Goal: Task Accomplishment & Management: Manage account settings

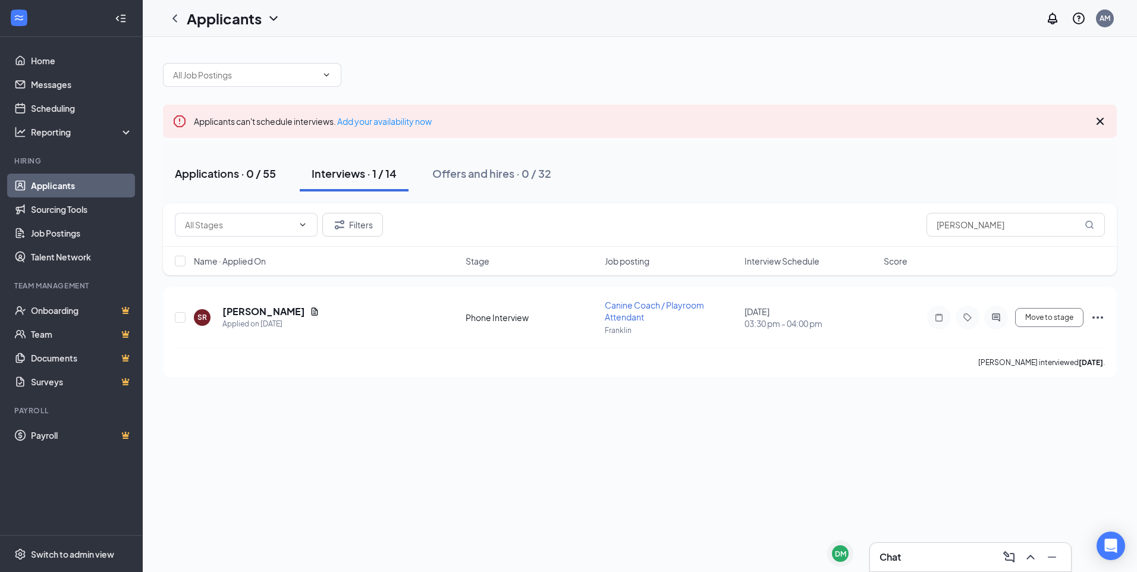
drag, startPoint x: 193, startPoint y: 175, endPoint x: 200, endPoint y: 186, distance: 12.4
click at [193, 175] on div "Applications · 0 / 55" at bounding box center [225, 173] width 101 height 15
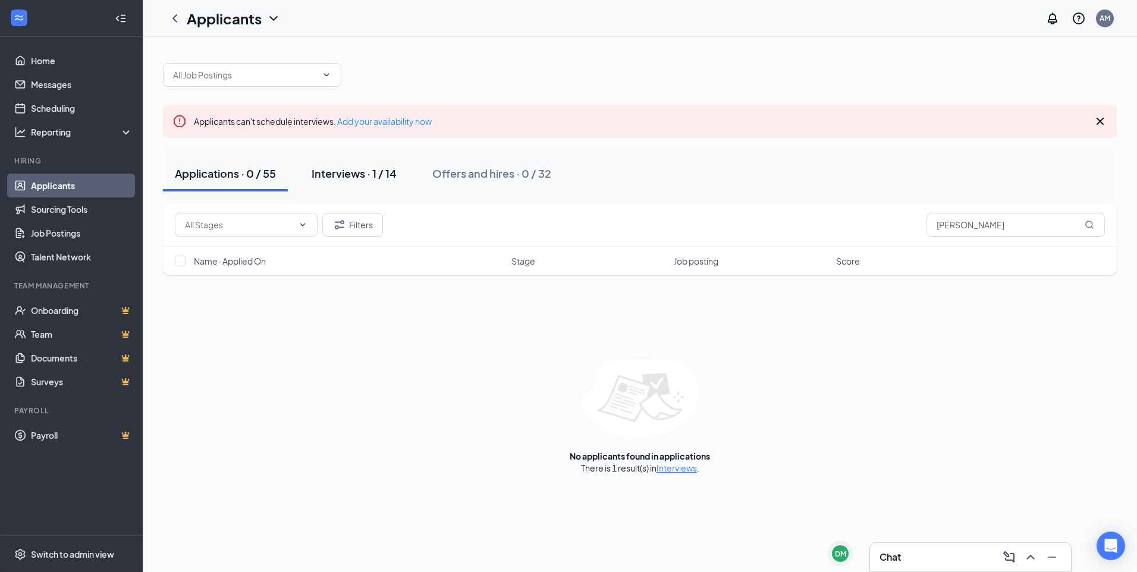
click at [361, 170] on div "Interviews · 1 / 14" at bounding box center [354, 173] width 85 height 15
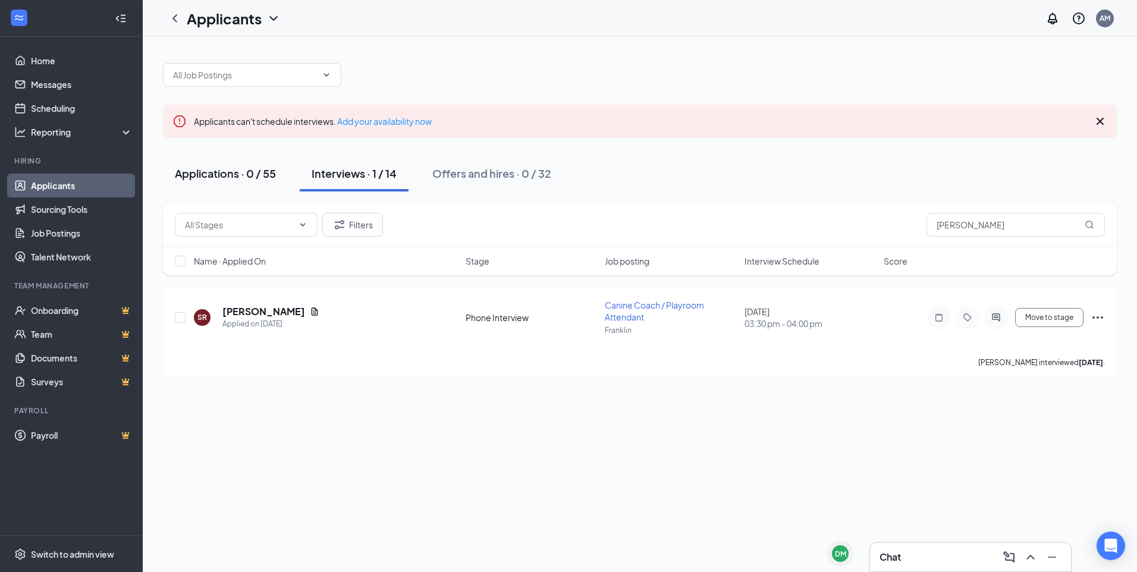
click at [222, 172] on div "Applications · 0 / 55" at bounding box center [225, 173] width 101 height 15
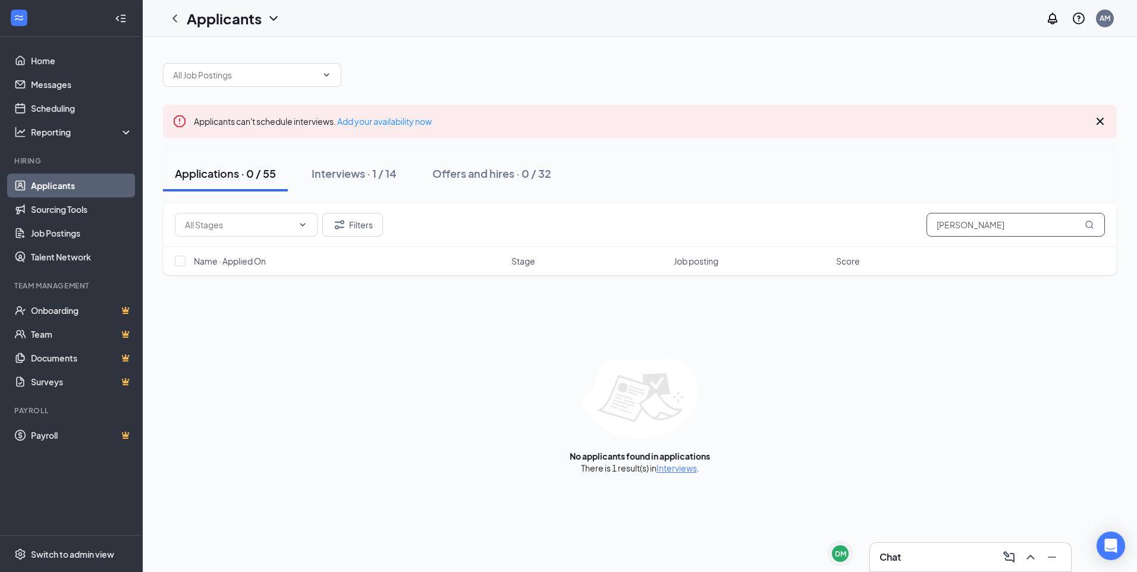
drag, startPoint x: 839, startPoint y: 230, endPoint x: 785, endPoint y: 234, distance: 54.3
click at [785, 234] on div "Filters [PERSON_NAME]" at bounding box center [640, 225] width 930 height 24
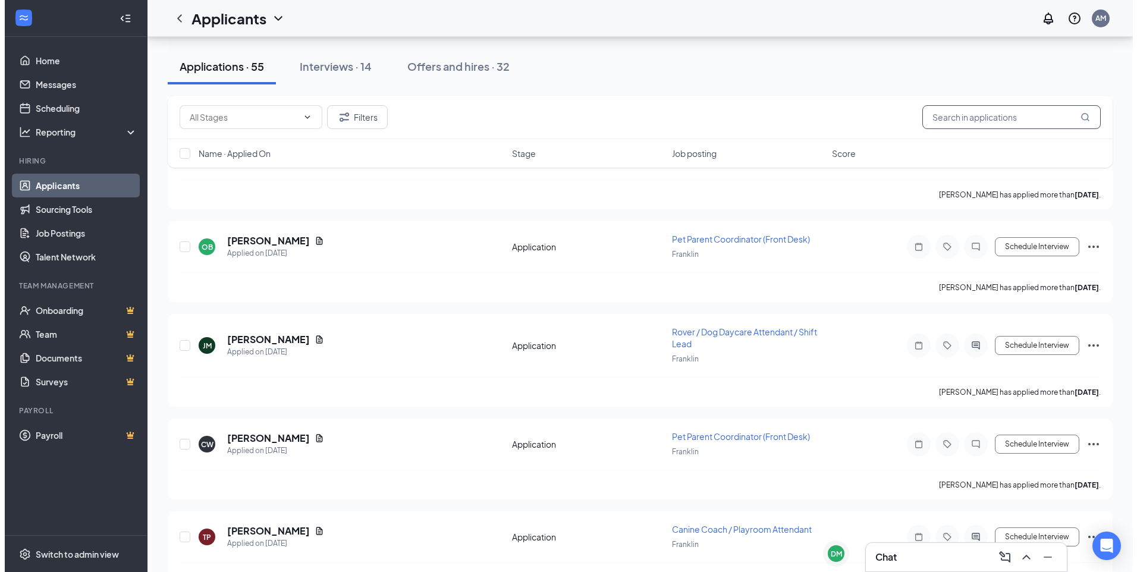
scroll to position [1130, 0]
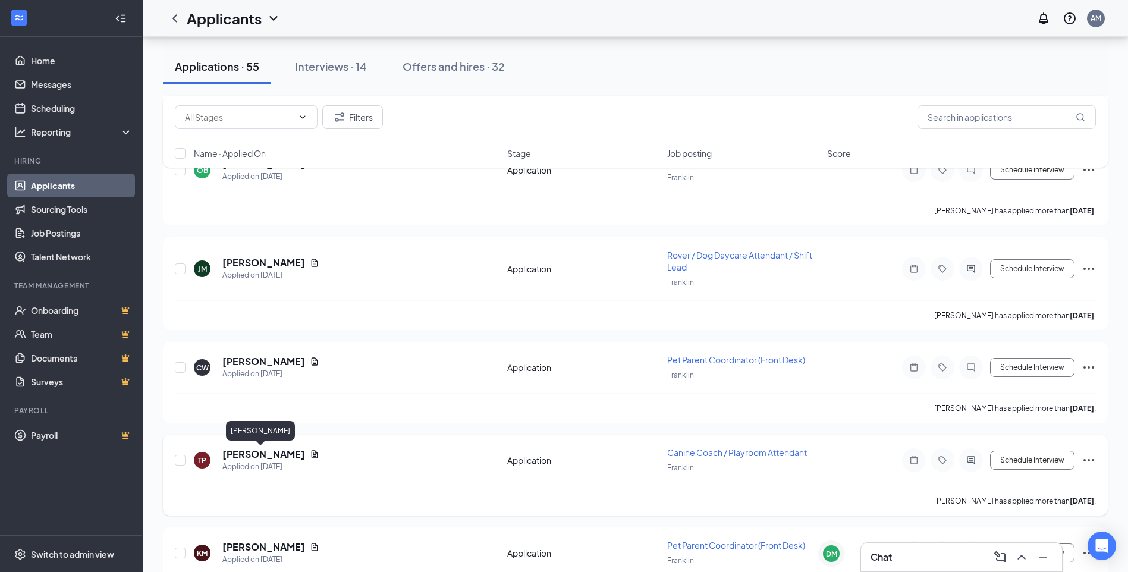
click at [264, 457] on h5 "[PERSON_NAME]" at bounding box center [263, 454] width 83 height 13
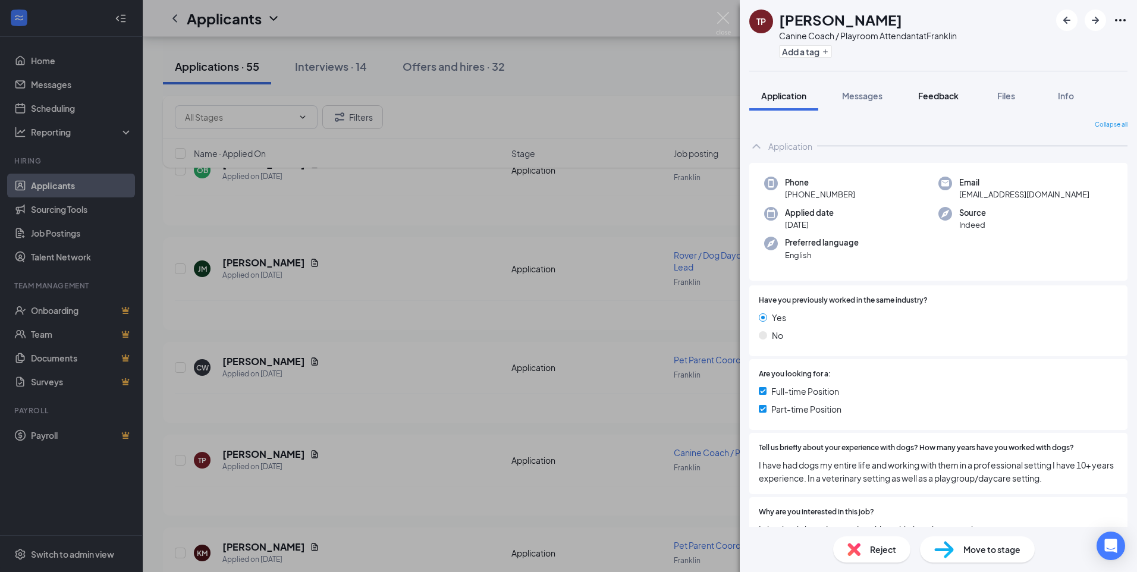
click at [940, 92] on span "Feedback" at bounding box center [938, 95] width 40 height 11
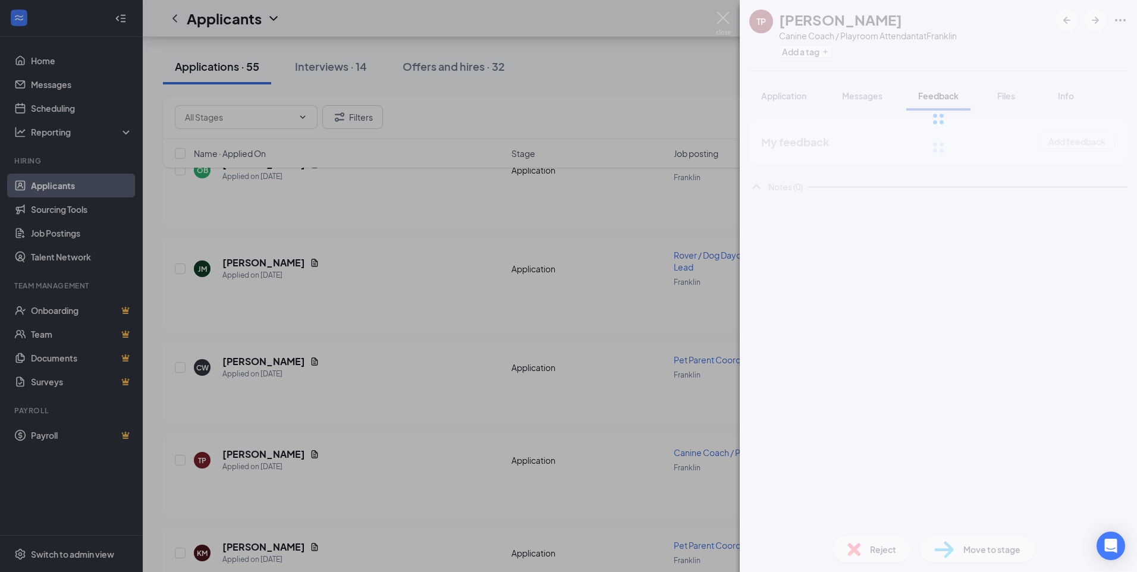
click at [875, 99] on div at bounding box center [938, 119] width 397 height 238
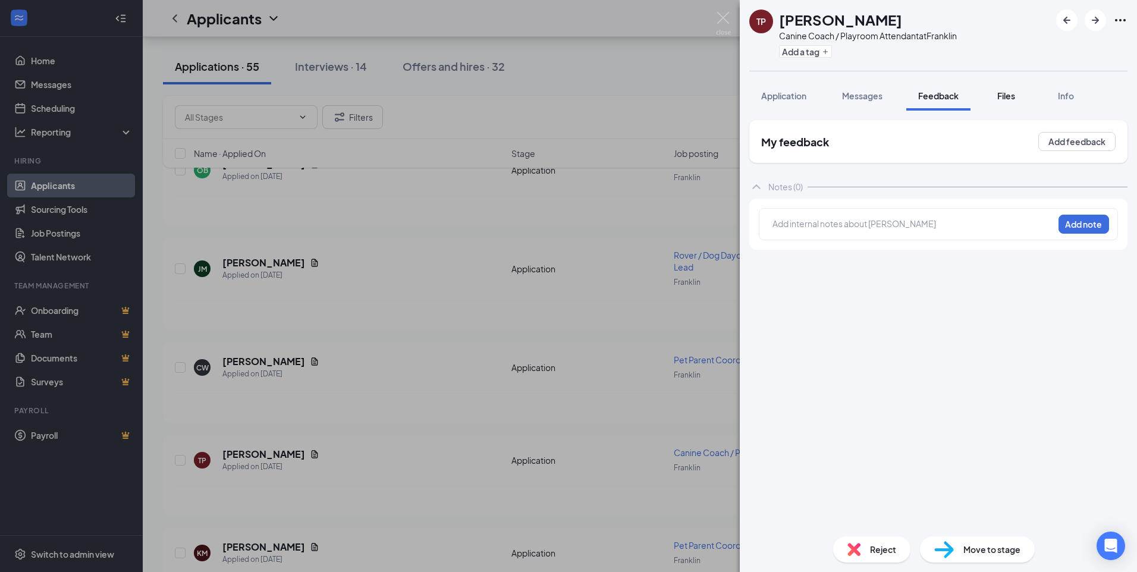
click at [1017, 96] on div "Files" at bounding box center [1006, 96] width 24 height 12
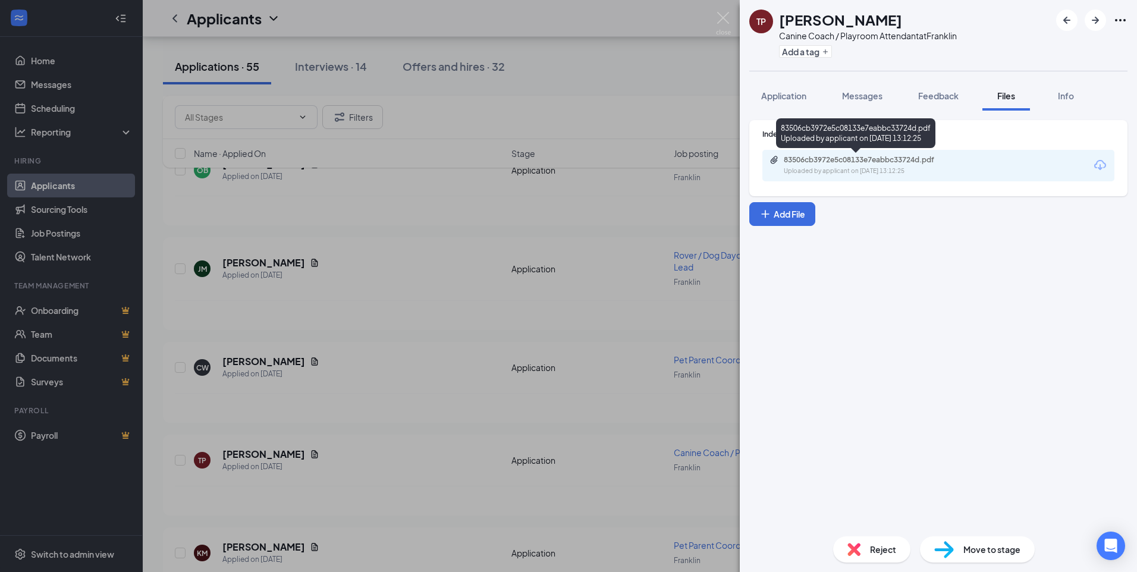
click at [835, 160] on div "83506cb3972e5c08133e7eabbc33724d.pdf" at bounding box center [867, 160] width 167 height 10
